Goal: Transaction & Acquisition: Purchase product/service

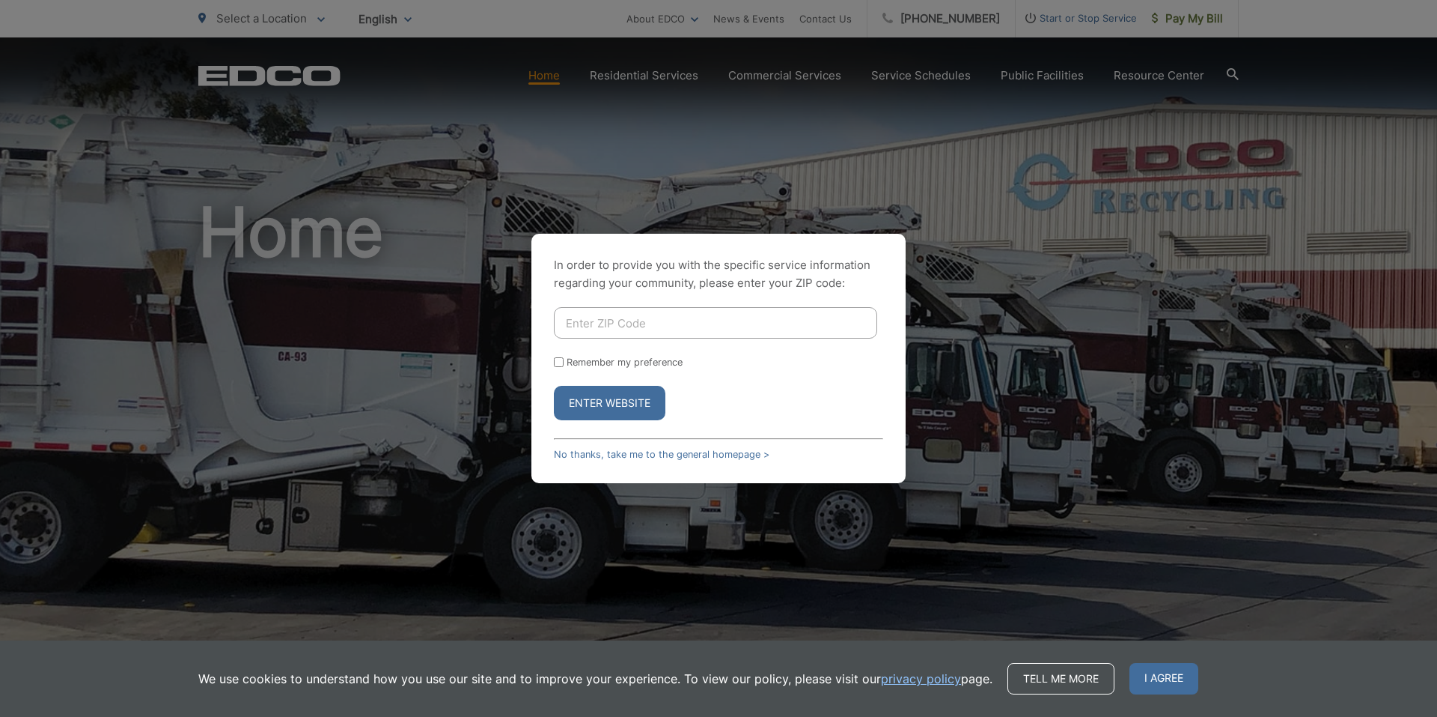
click at [619, 326] on input "Enter ZIP Code" at bounding box center [715, 322] width 323 height 31
type input "92020"
click at [559, 359] on input "Remember my preference" at bounding box center [559, 362] width 10 height 10
checkbox input "true"
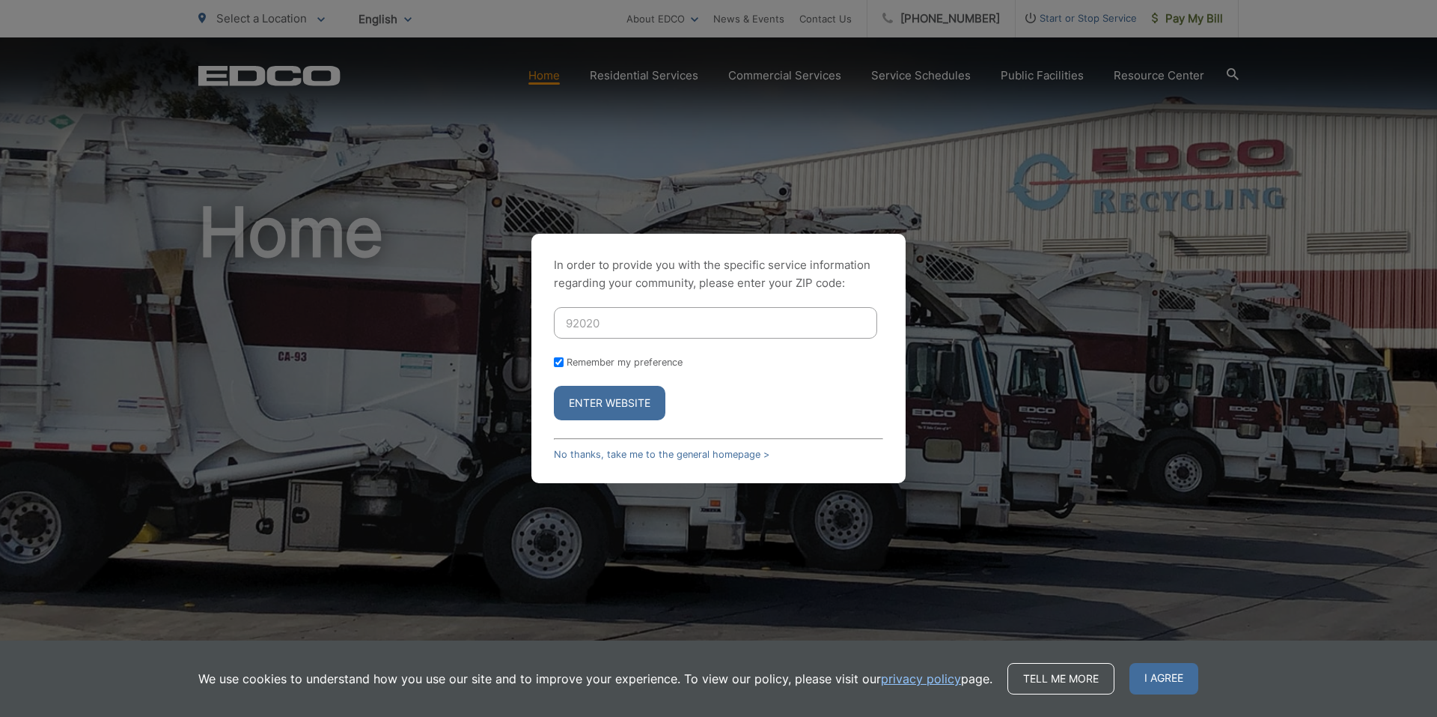
click at [622, 405] on button "Enter Website" at bounding box center [610, 403] width 112 height 34
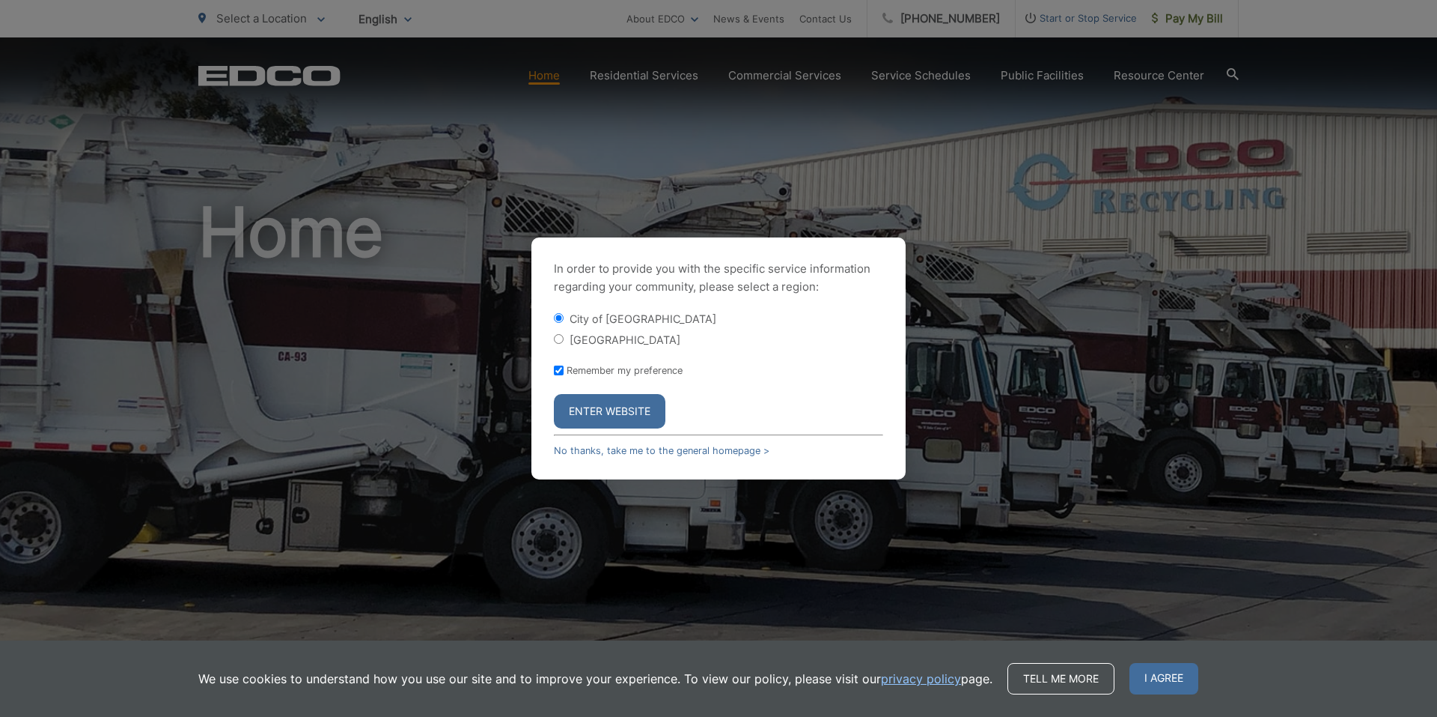
click at [581, 405] on button "Enter Website" at bounding box center [610, 411] width 112 height 34
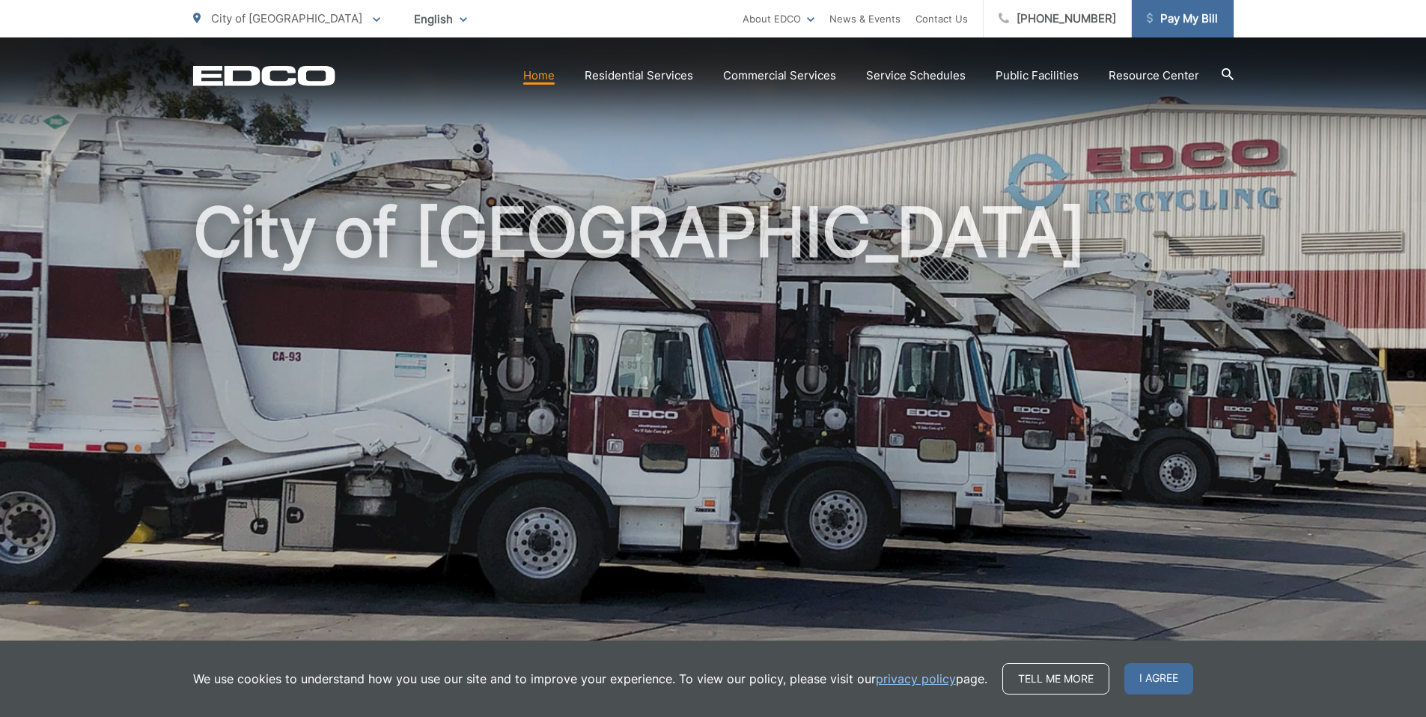
click at [1168, 13] on span "Pay My Bill" at bounding box center [1182, 19] width 71 height 18
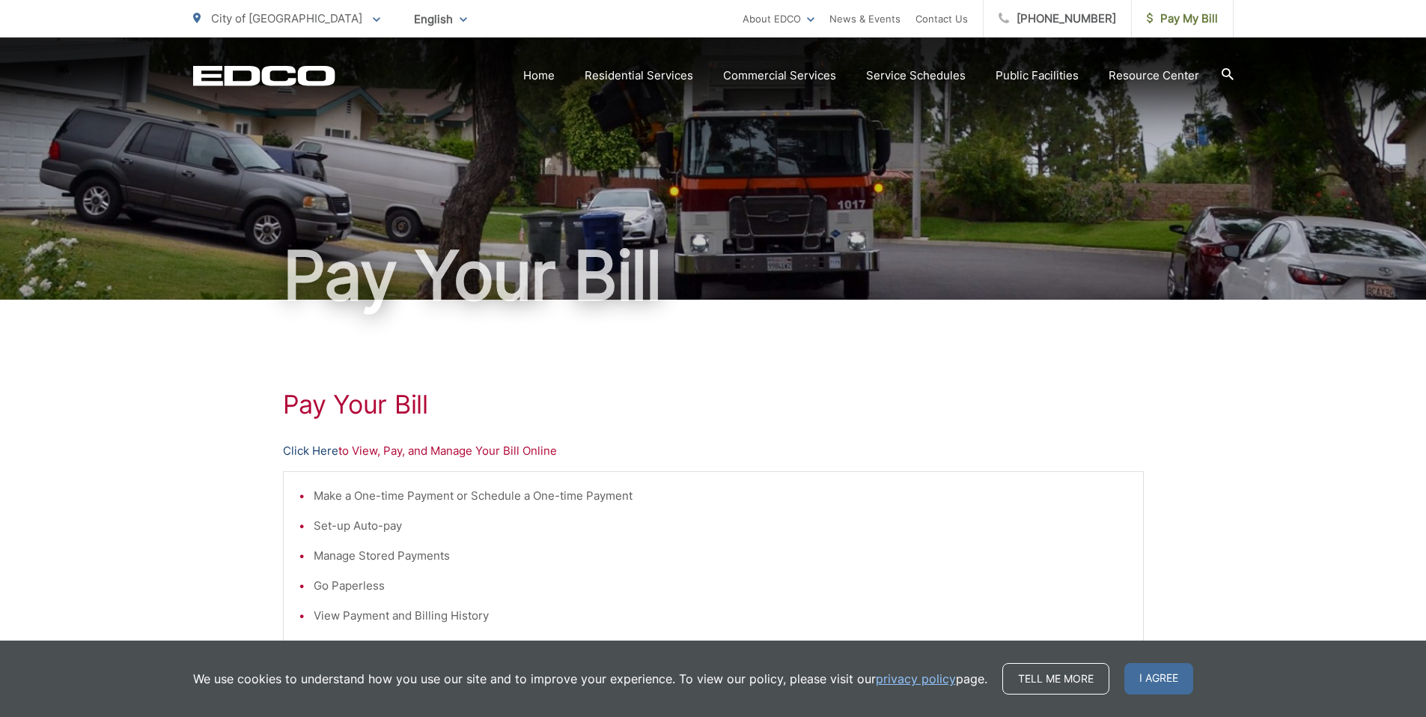
click at [320, 451] on link "Click Here" at bounding box center [310, 451] width 55 height 18
